Goal: Transaction & Acquisition: Purchase product/service

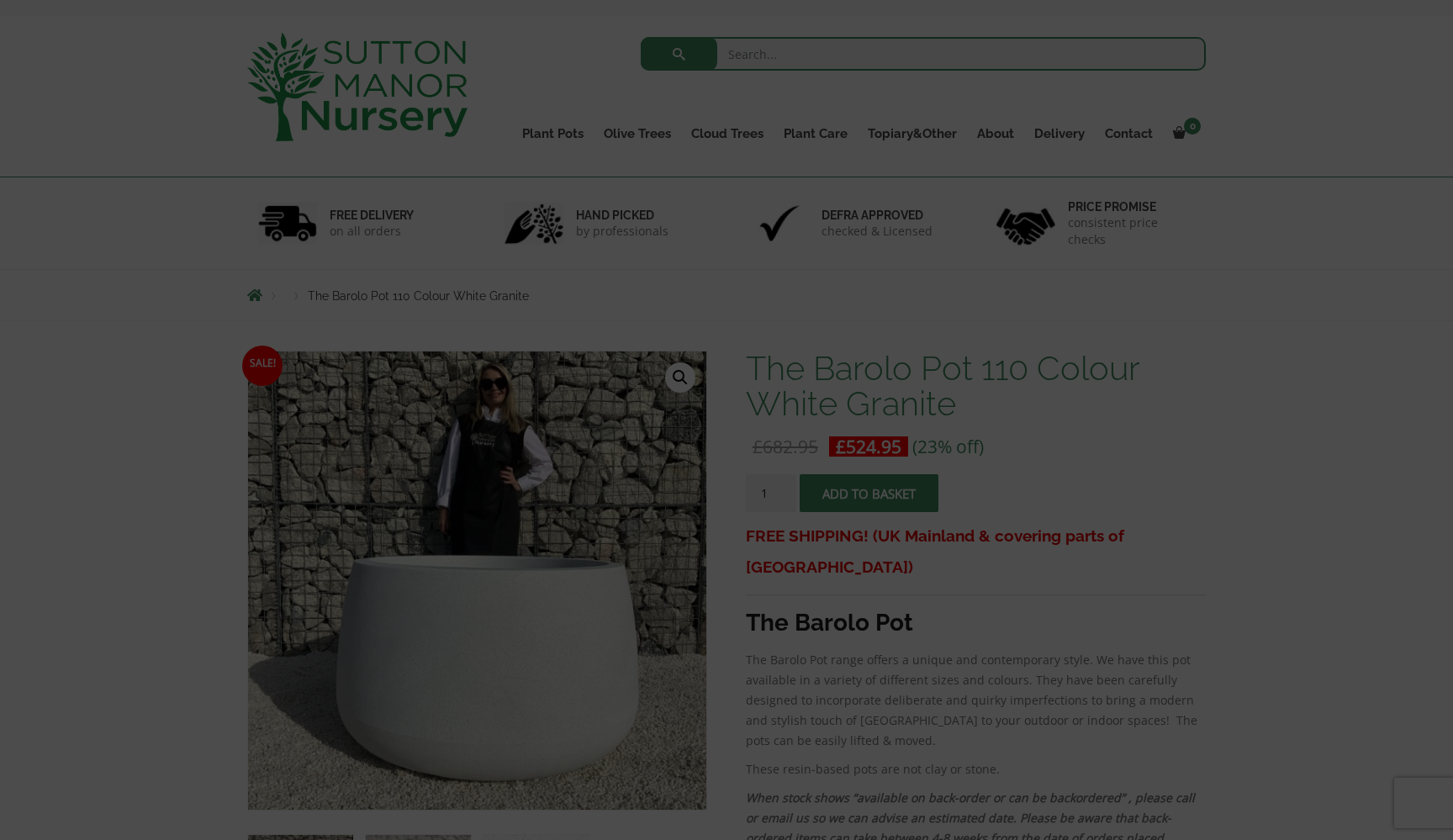
scroll to position [70, 0]
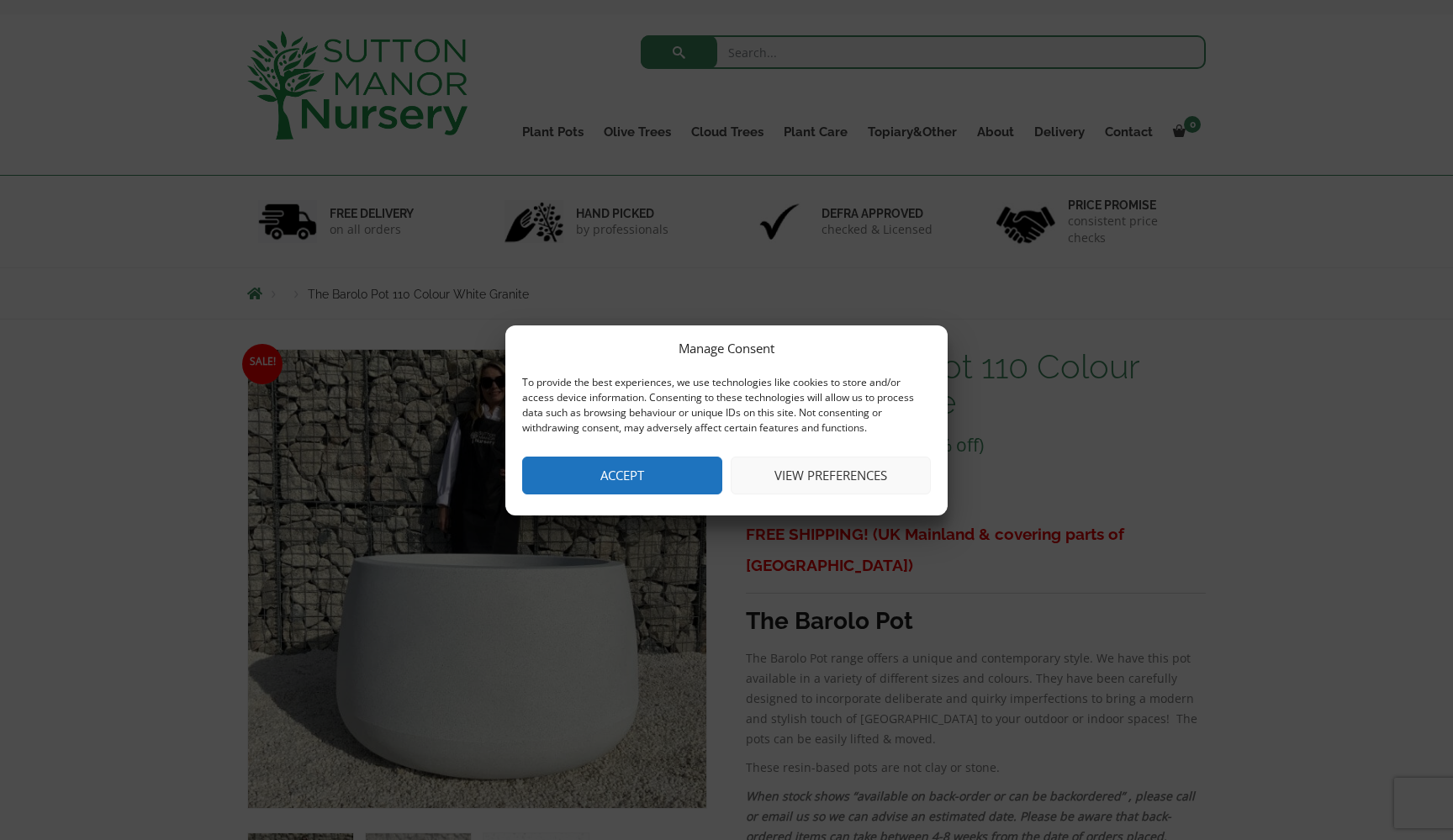
click at [644, 465] on button "Accept" at bounding box center [621, 475] width 200 height 38
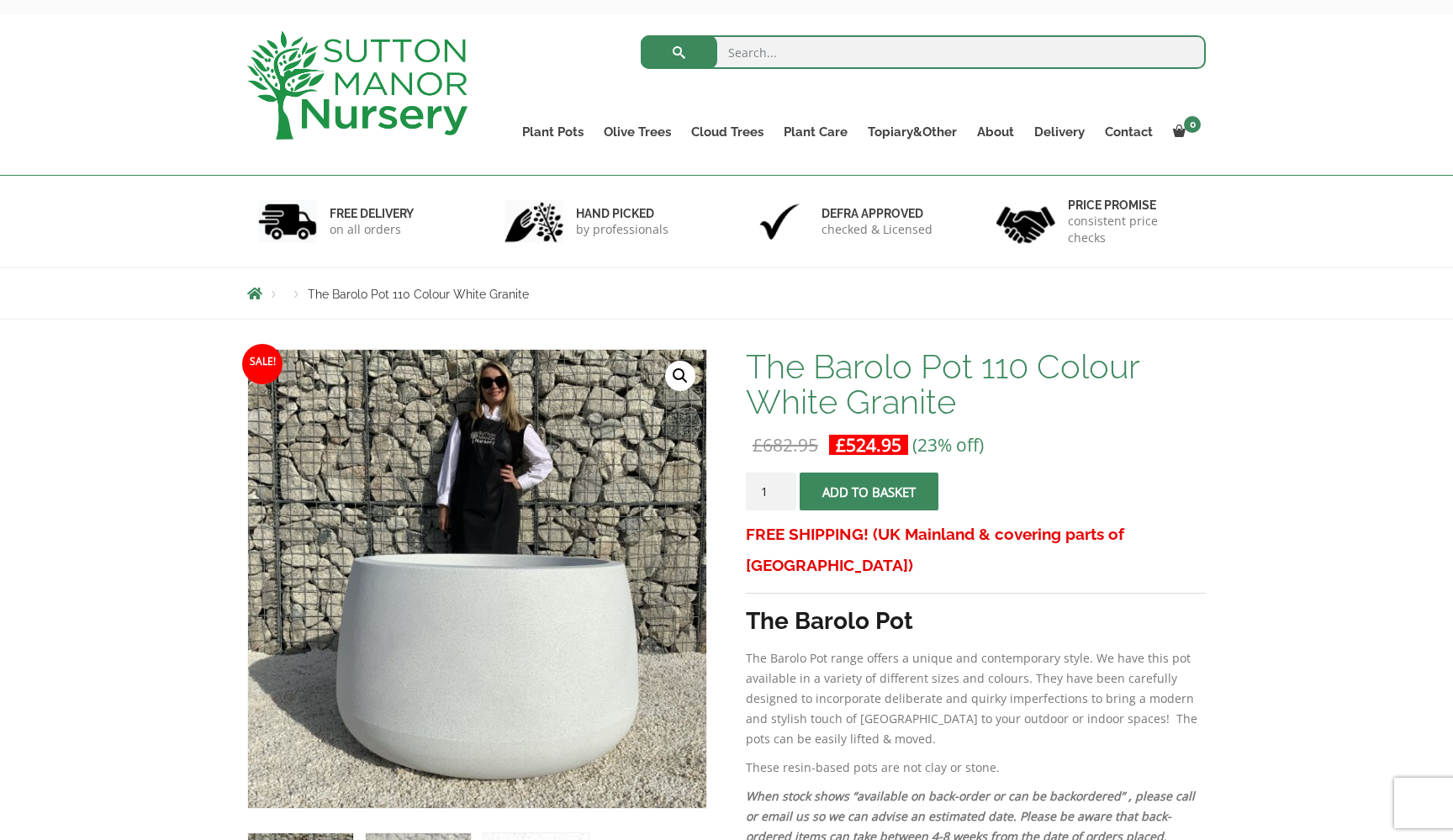
click at [772, 40] on input "search" at bounding box center [923, 52] width 566 height 34
type input "barolo 125"
click at [679, 53] on span "submit" at bounding box center [679, 53] width 0 height 0
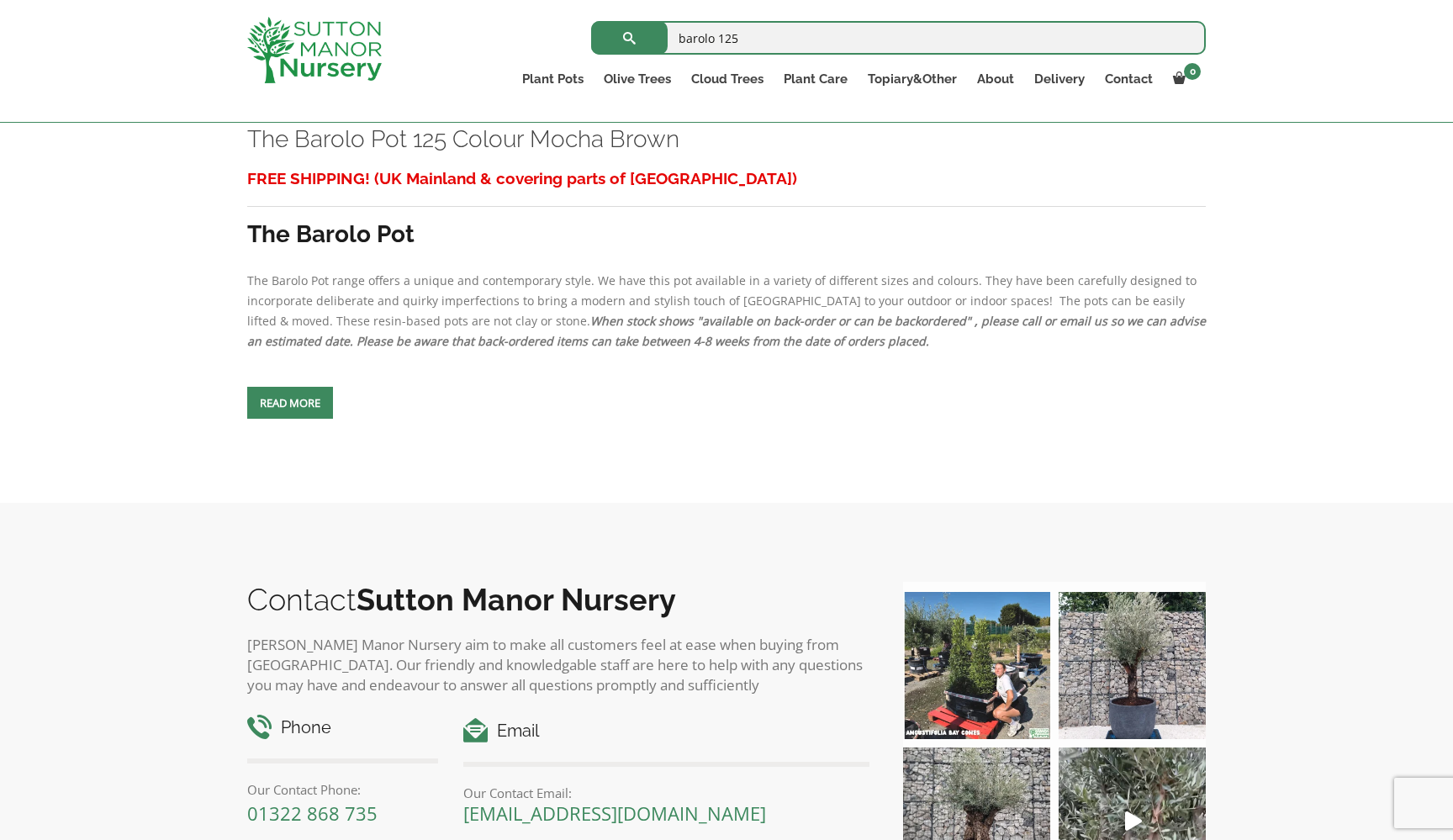
scroll to position [4506, 0]
click at [273, 418] on link "Read more" at bounding box center [290, 401] width 86 height 32
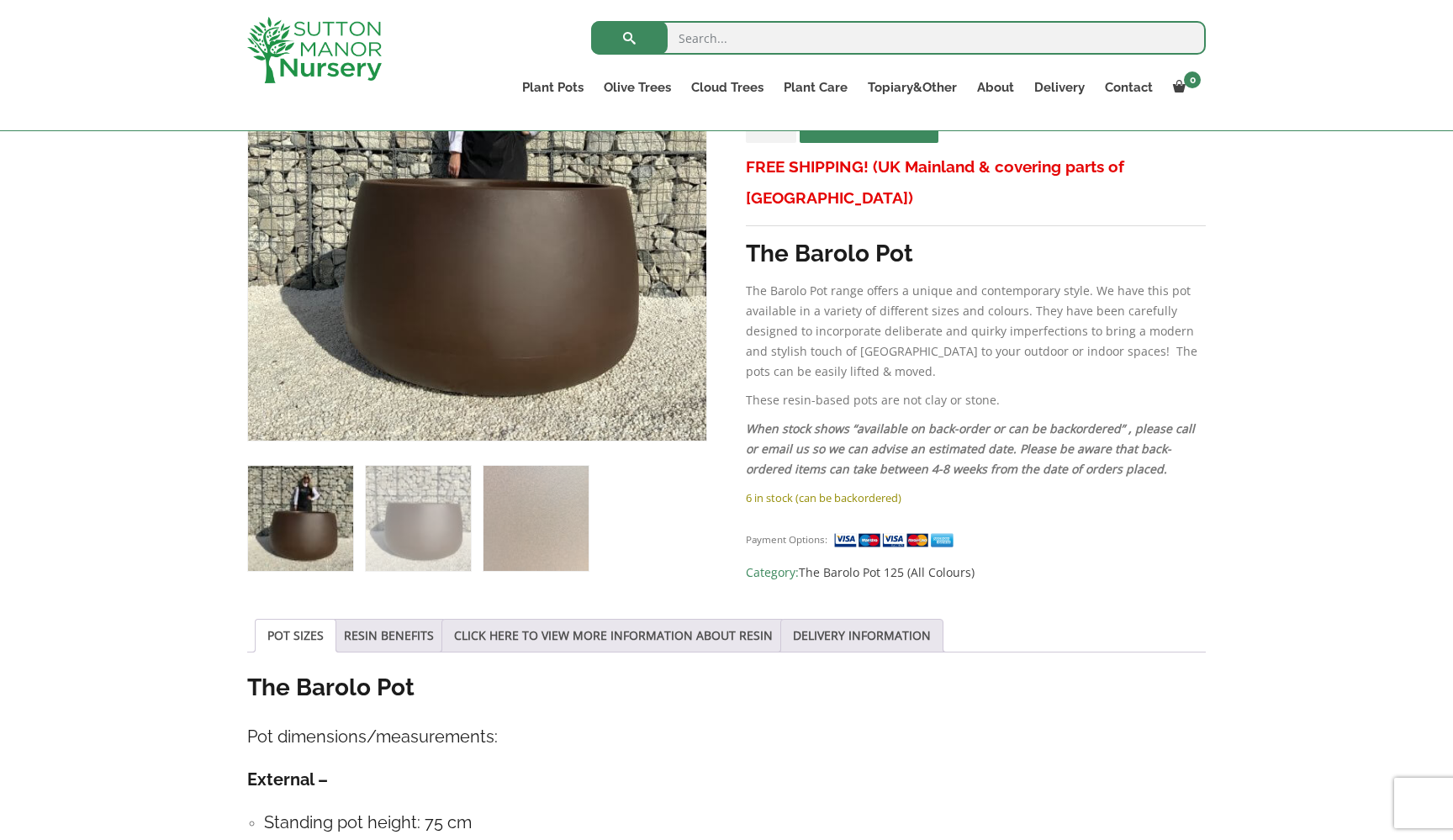
scroll to position [403, 0]
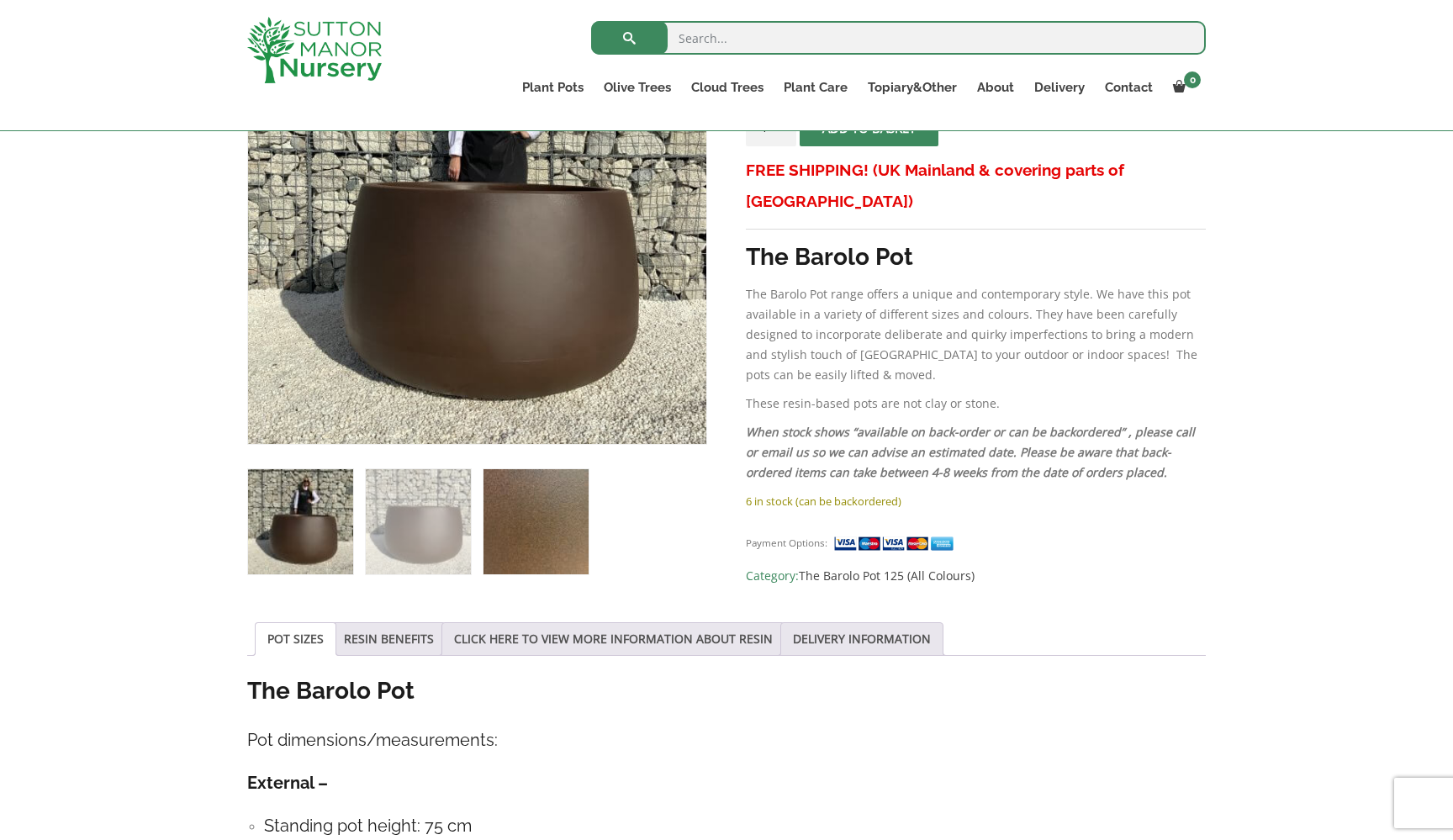
click at [498, 552] on img at bounding box center [536, 522] width 105 height 105
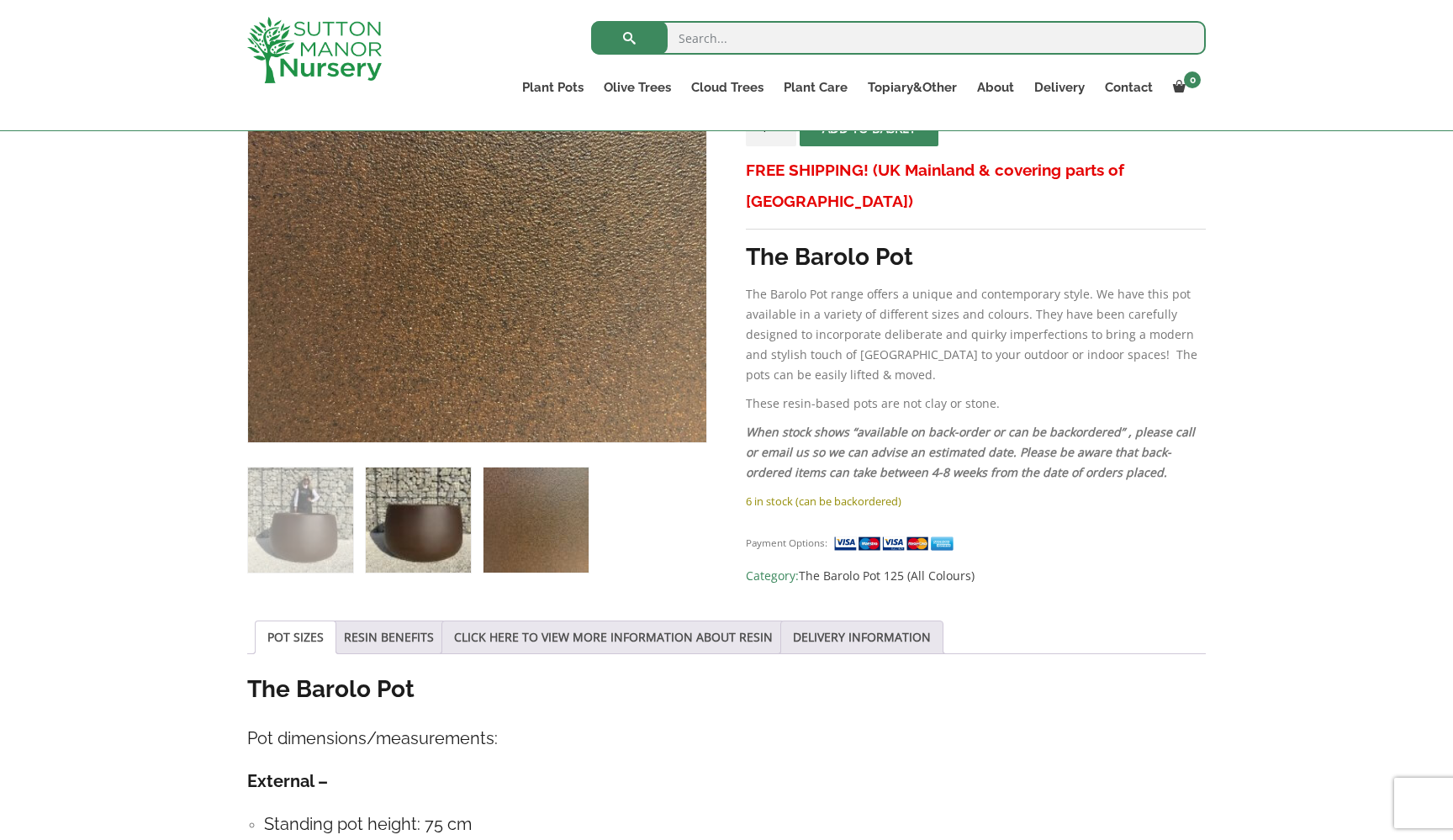
click at [414, 548] on img at bounding box center [419, 520] width 105 height 105
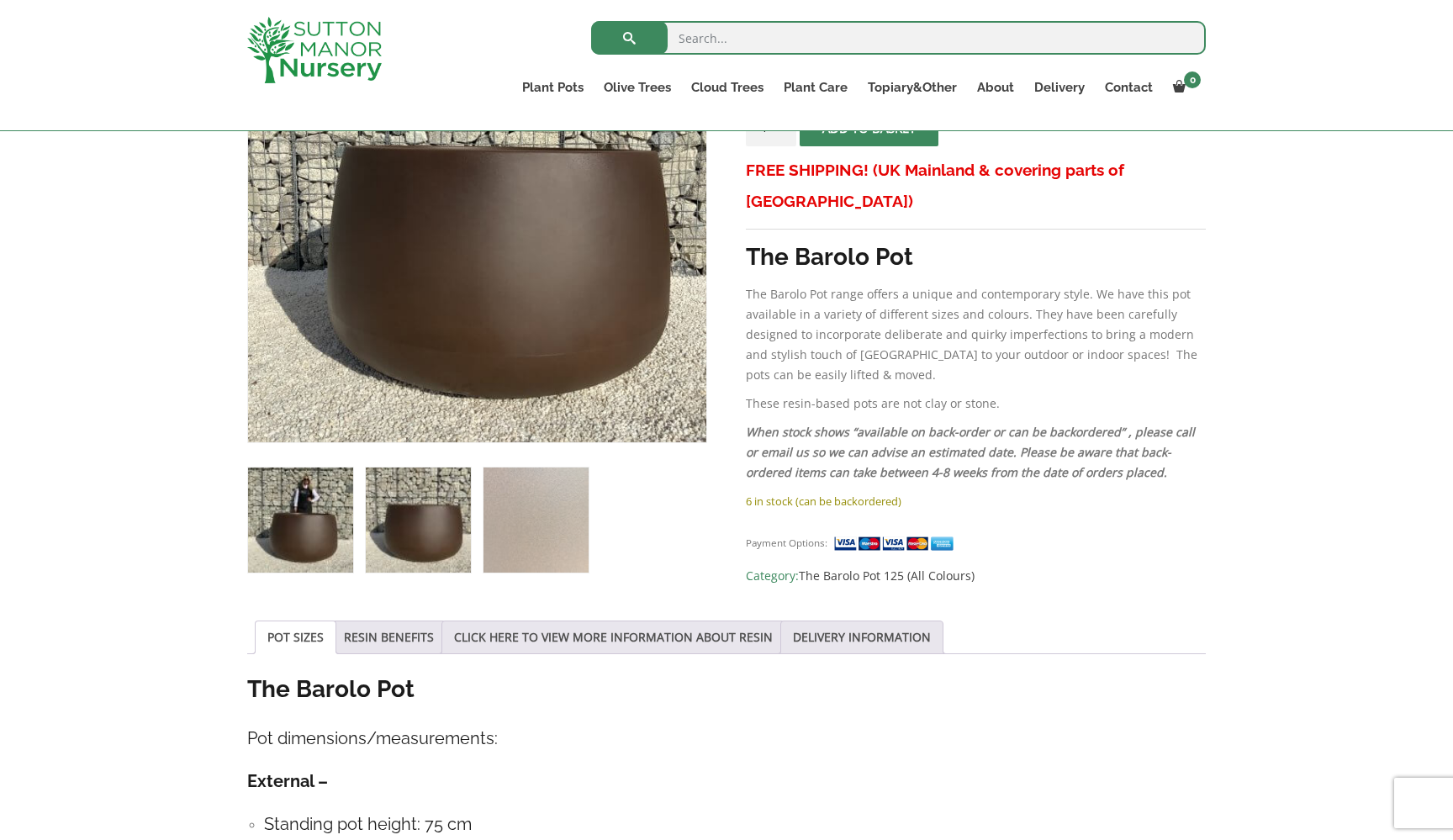
click at [317, 546] on img at bounding box center [301, 520] width 105 height 105
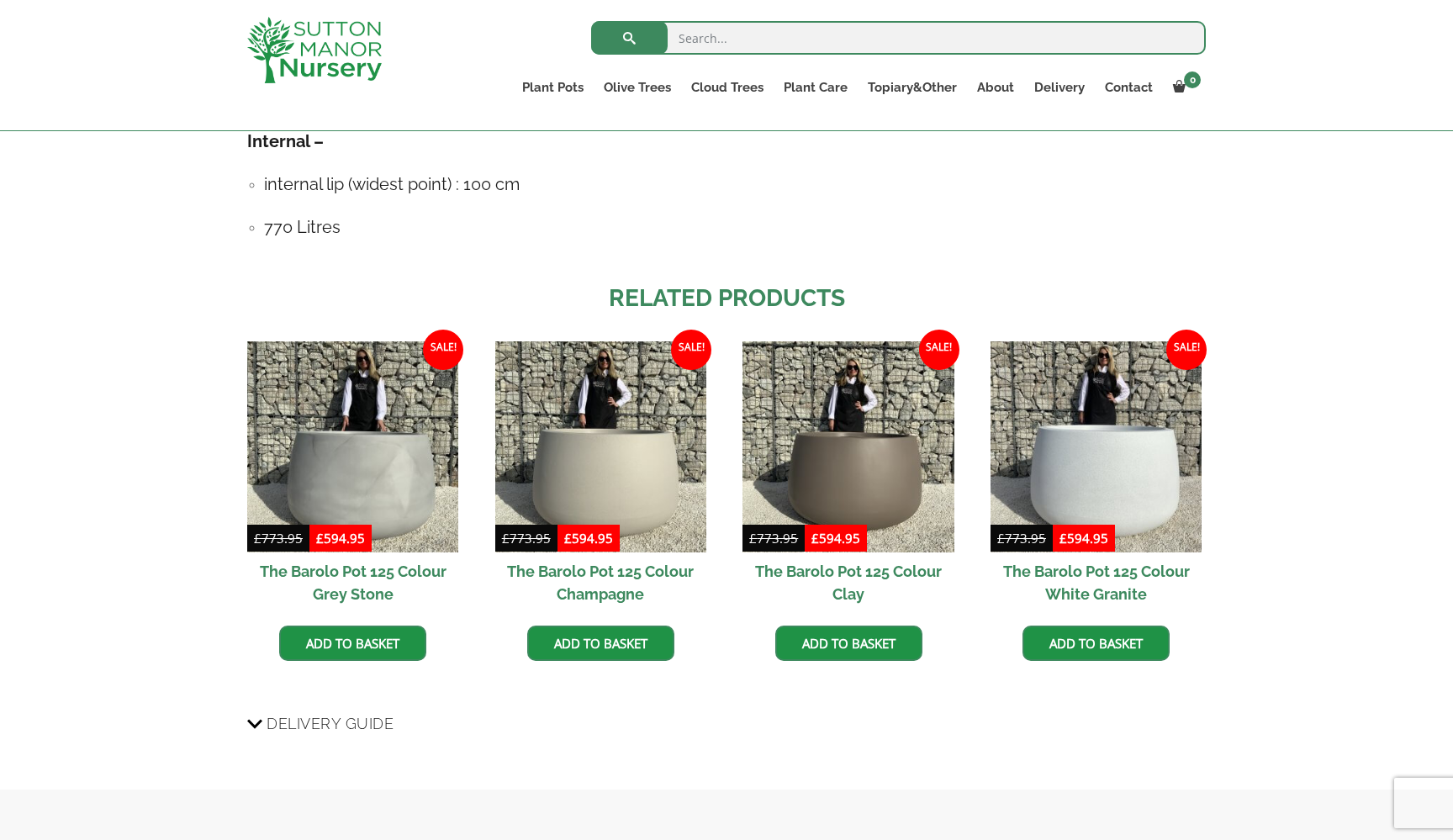
scroll to position [1215, 0]
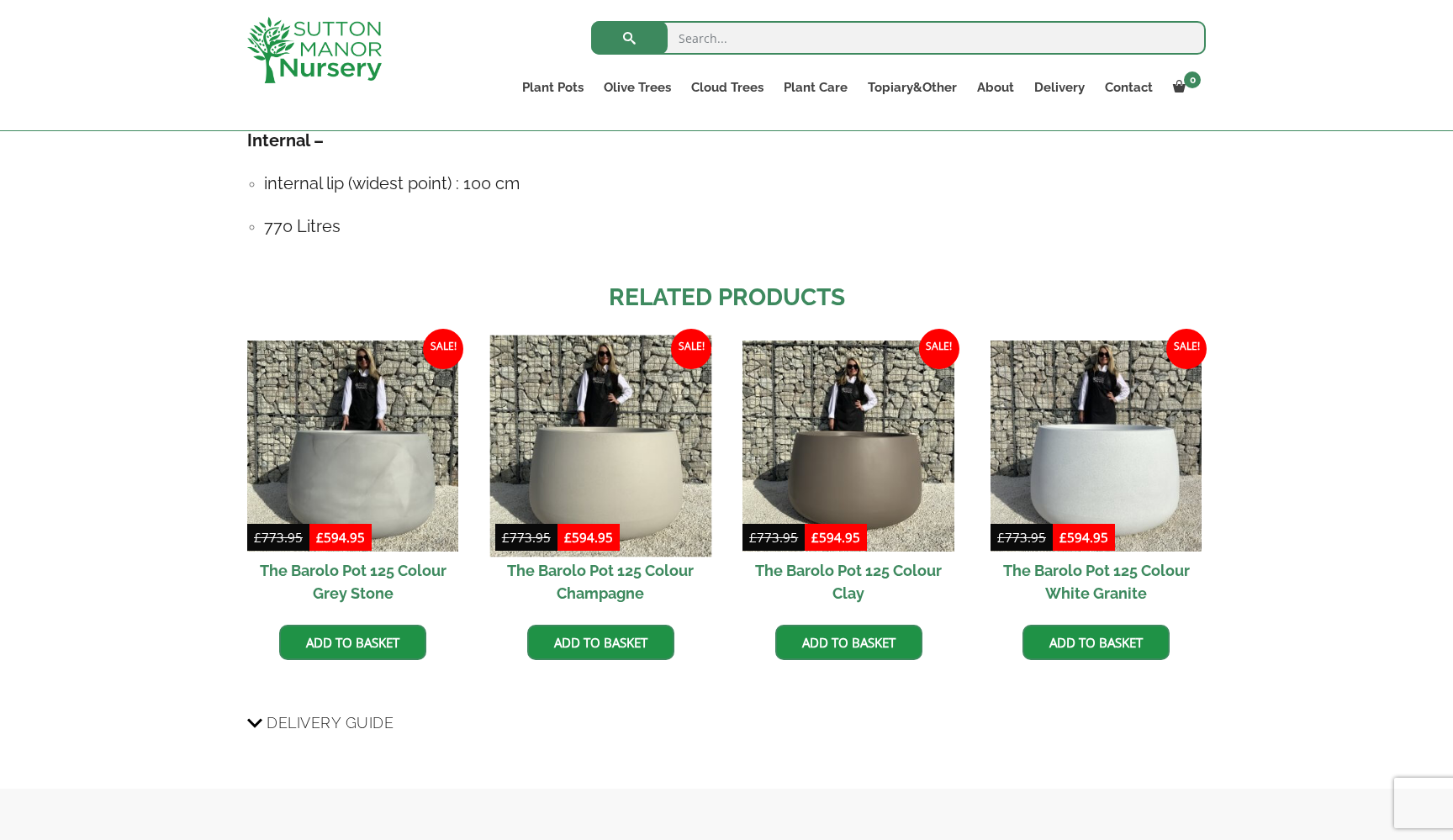
click at [577, 470] on img at bounding box center [601, 446] width 222 height 222
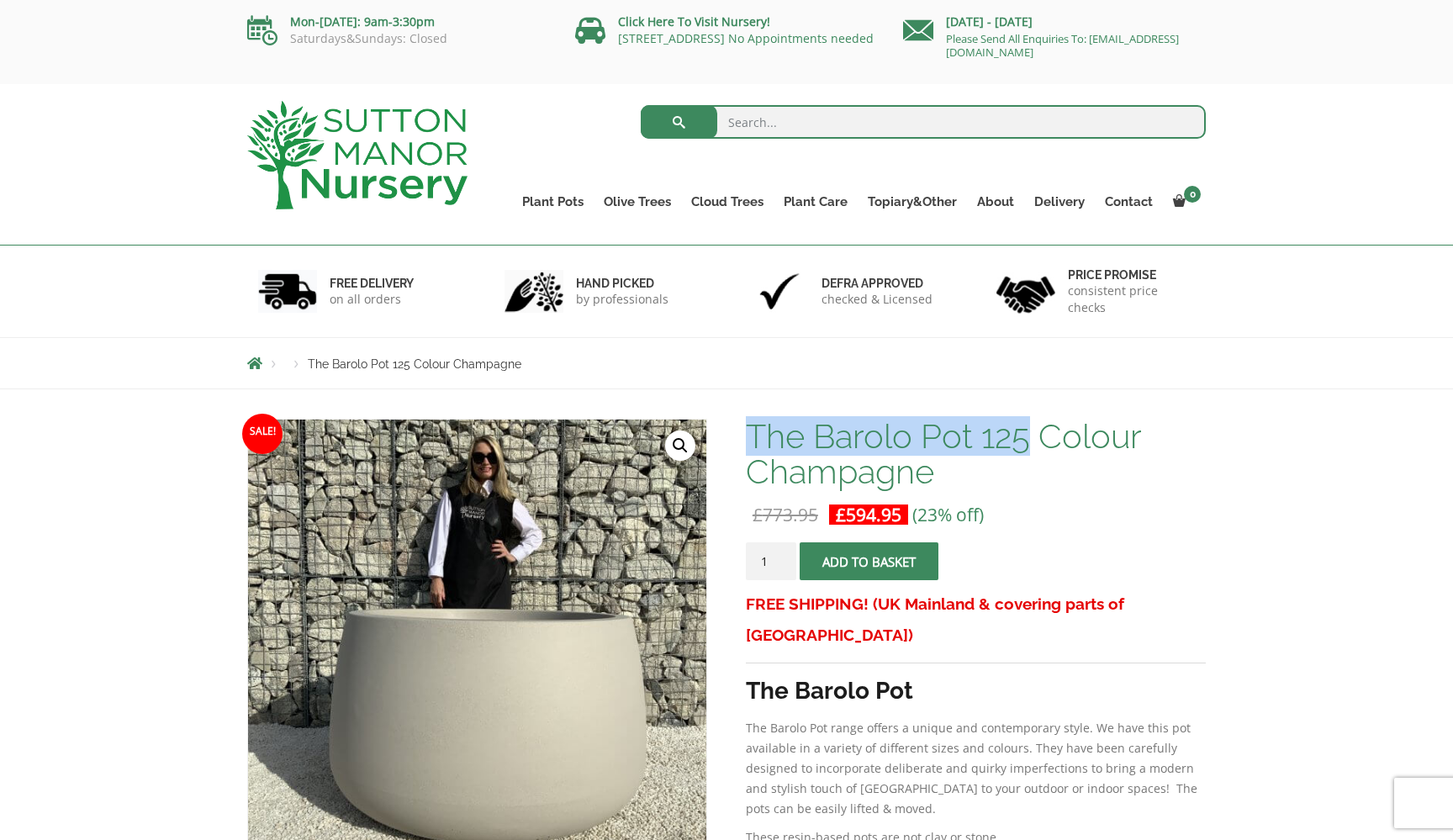
drag, startPoint x: 746, startPoint y: 426, endPoint x: 1029, endPoint y: 440, distance: 283.3
click at [1029, 440] on h1 "The Barolo Pot 125 Colour Champagne" at bounding box center [976, 454] width 460 height 71
copy h1 "The Barolo Pot 125"
